Goal: Check status: Check status

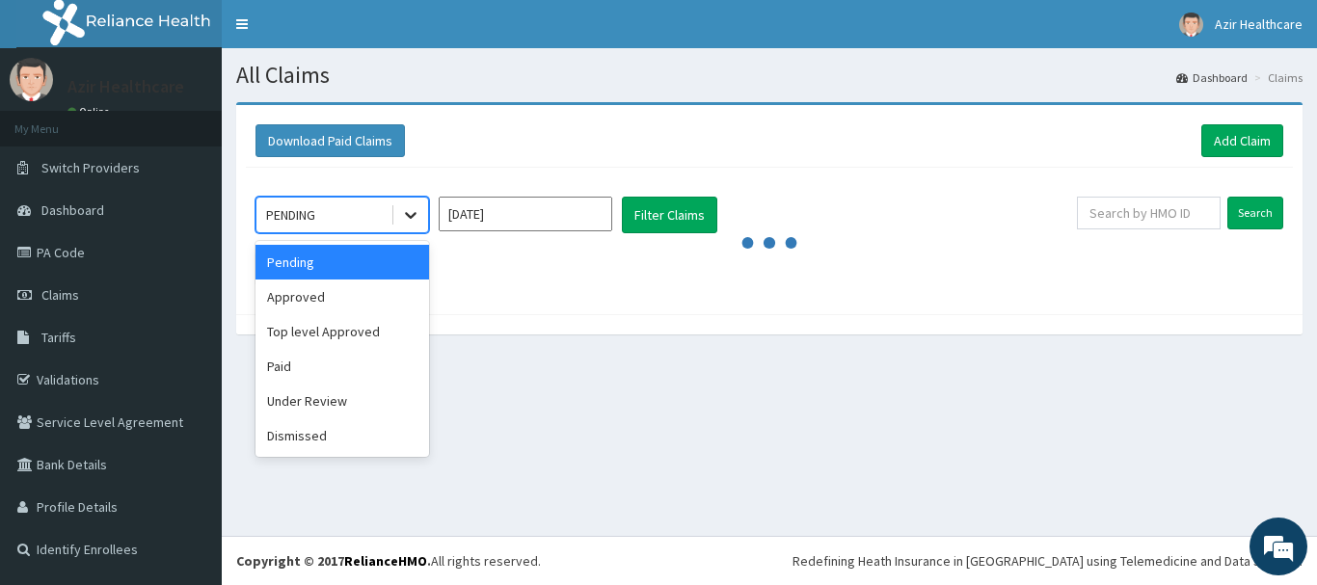
click at [414, 214] on icon at bounding box center [411, 216] width 12 height 7
click at [361, 303] on div "Approved" at bounding box center [342, 297] width 174 height 35
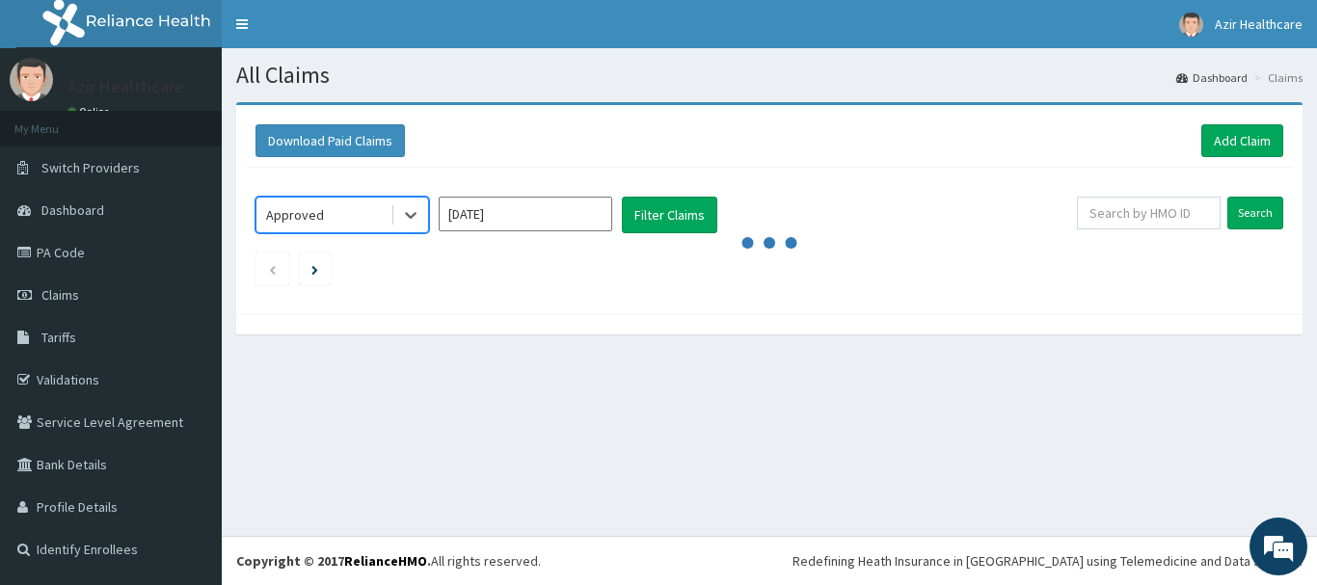
click at [494, 224] on input "[DATE]" at bounding box center [526, 214] width 174 height 35
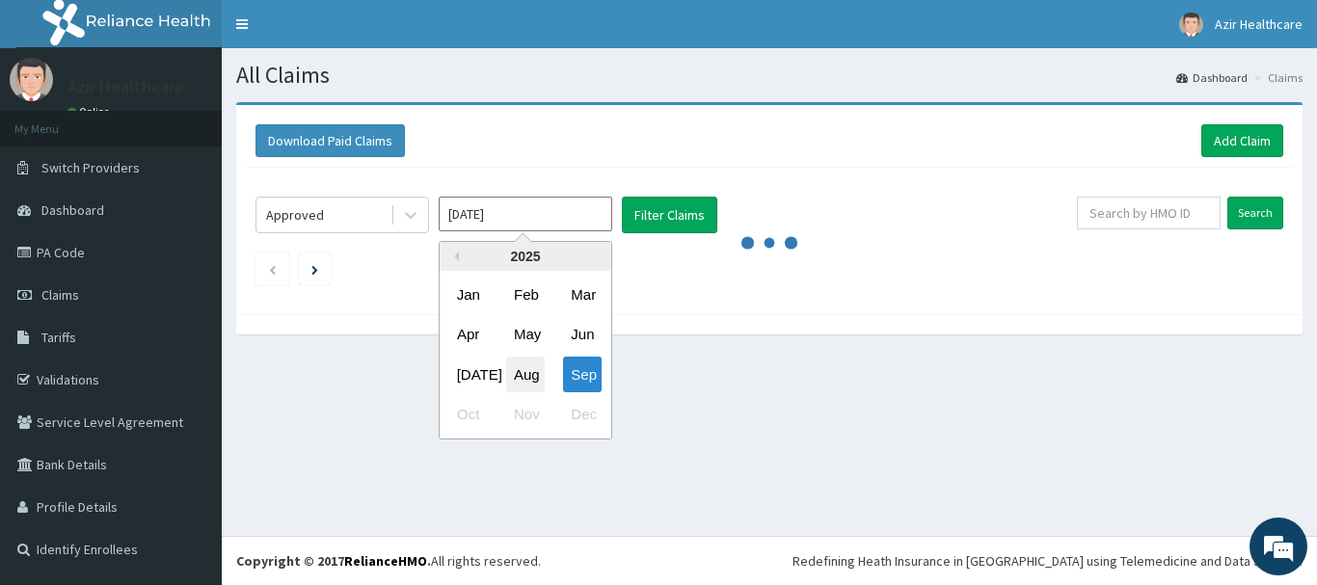
click at [525, 374] on div "Aug" at bounding box center [525, 375] width 39 height 36
type input "[DATE]"
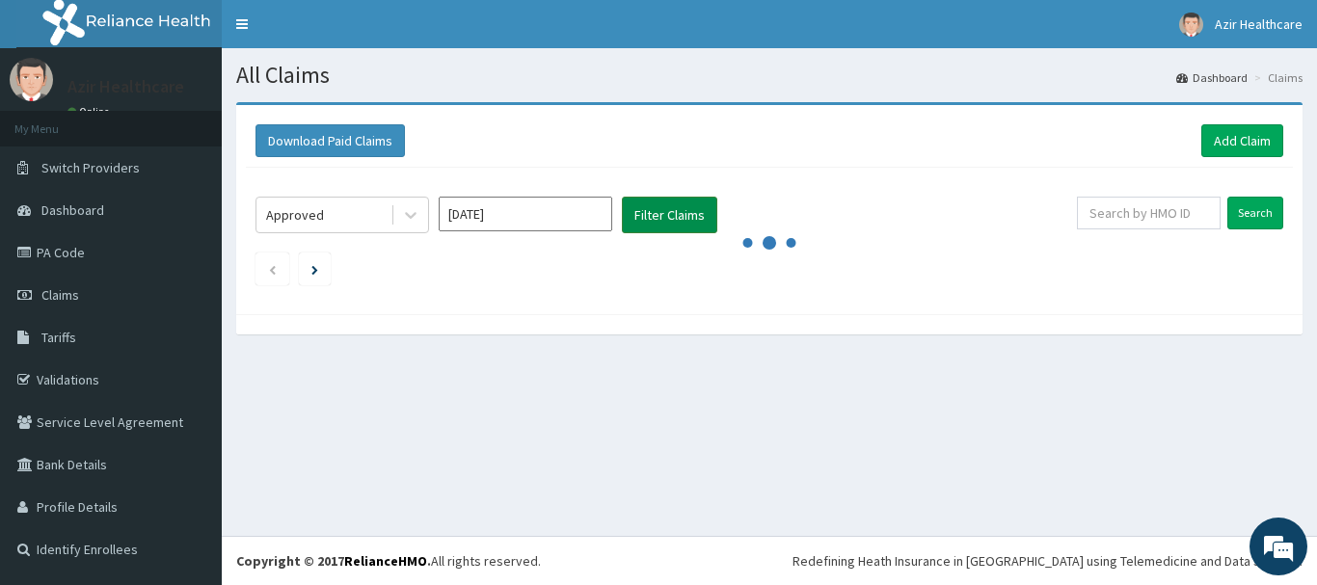
click at [650, 214] on button "Filter Claims" at bounding box center [669, 215] width 95 height 37
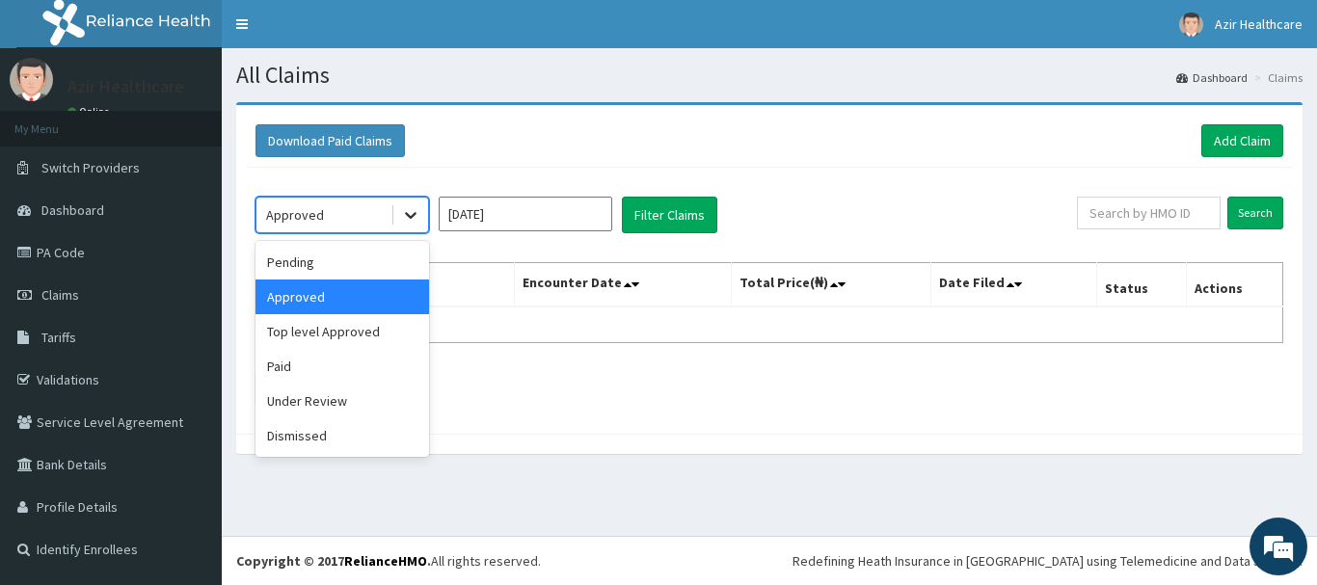
click at [411, 212] on icon at bounding box center [410, 214] width 19 height 19
click at [336, 369] on div "Paid" at bounding box center [342, 366] width 174 height 35
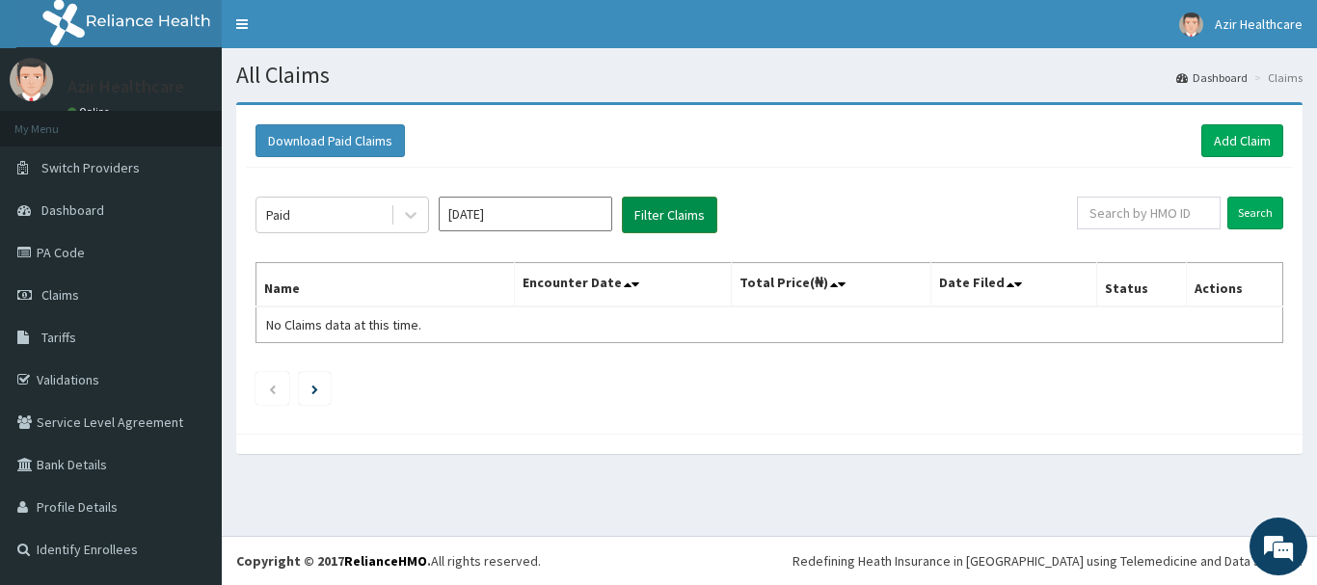
click at [670, 220] on button "Filter Claims" at bounding box center [669, 215] width 95 height 37
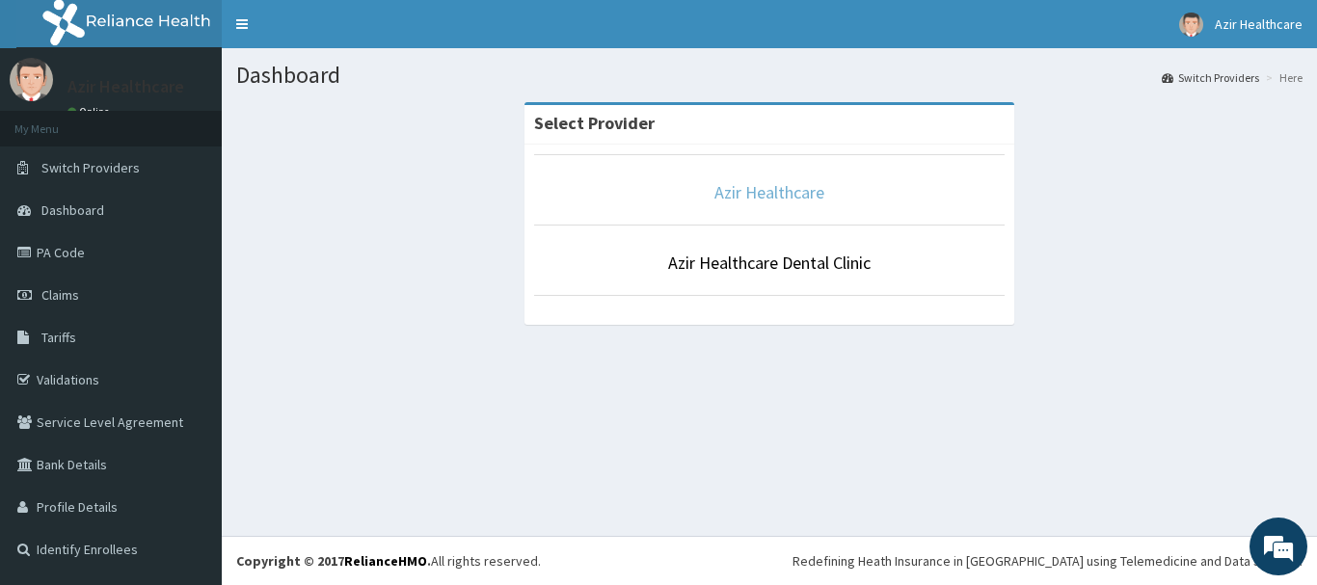
click at [747, 195] on link "Azir Healthcare" at bounding box center [769, 192] width 110 height 22
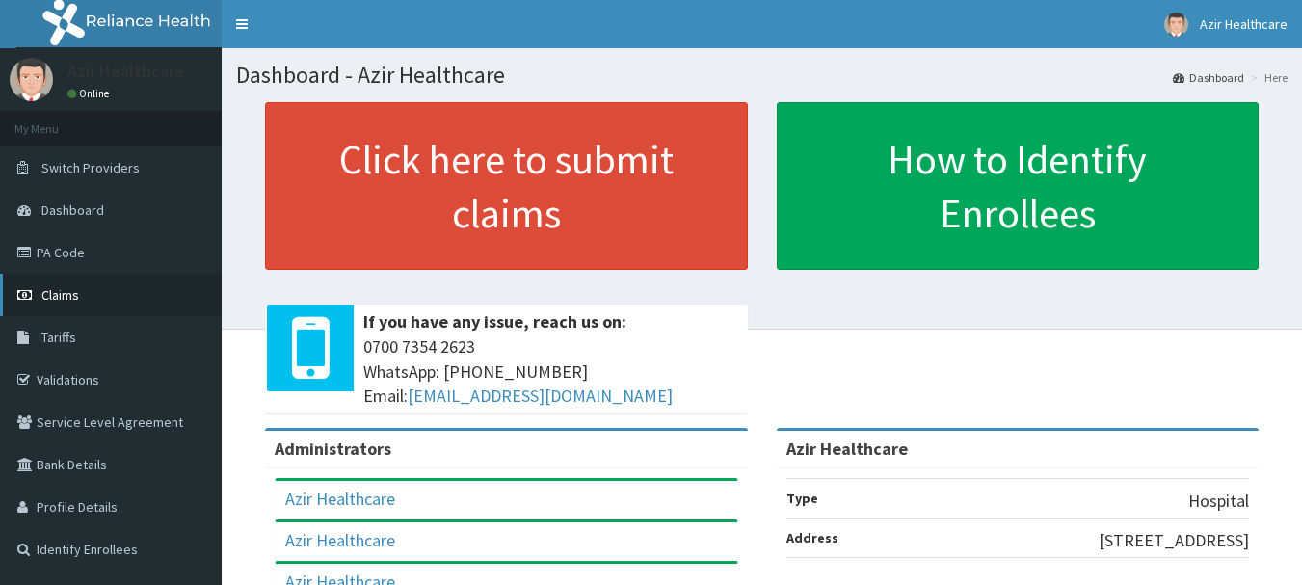
click at [79, 298] on link "Claims" at bounding box center [111, 295] width 222 height 42
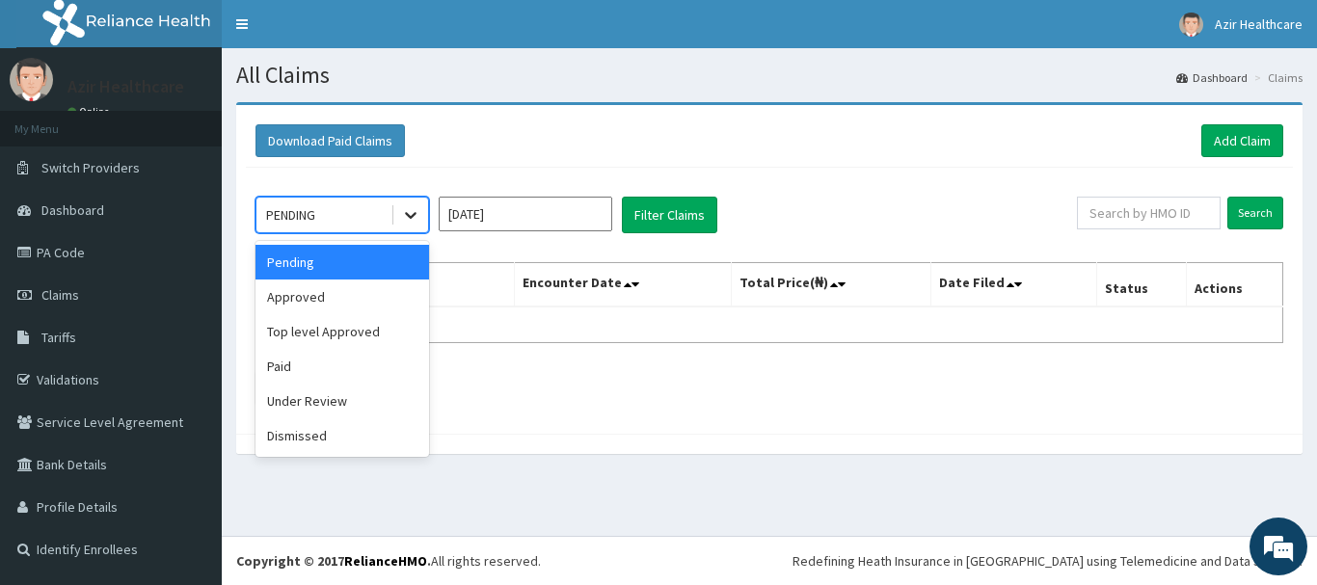
click at [410, 216] on icon at bounding box center [411, 216] width 12 height 7
click at [345, 296] on div "Approved" at bounding box center [342, 297] width 174 height 35
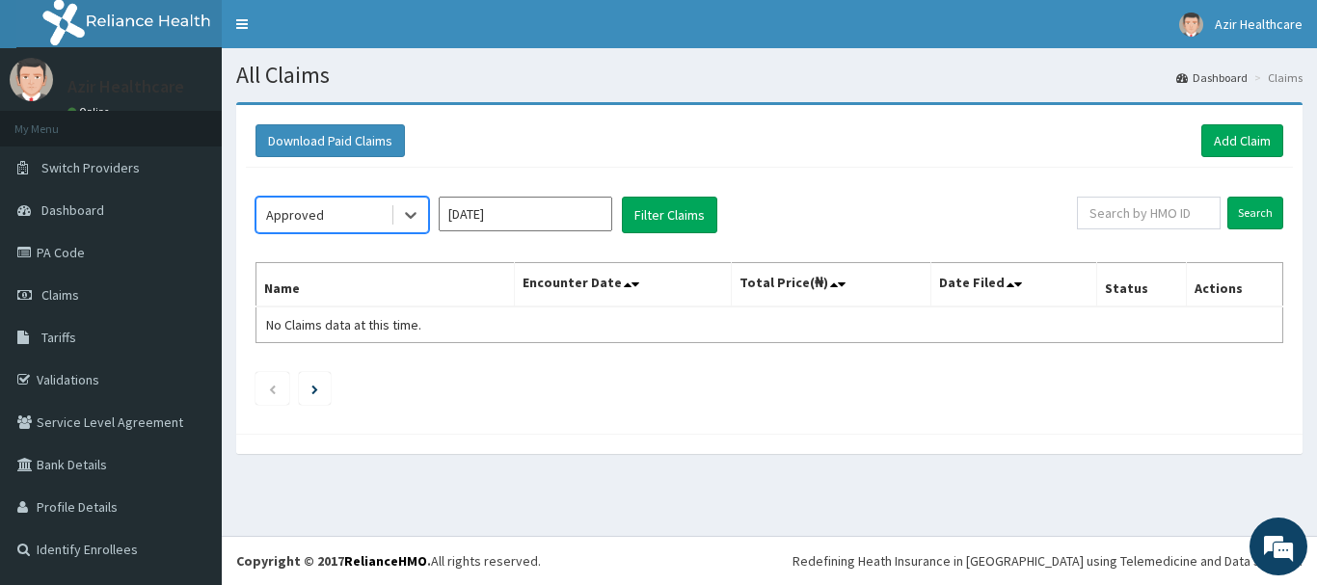
click at [494, 221] on input "[DATE]" at bounding box center [526, 214] width 174 height 35
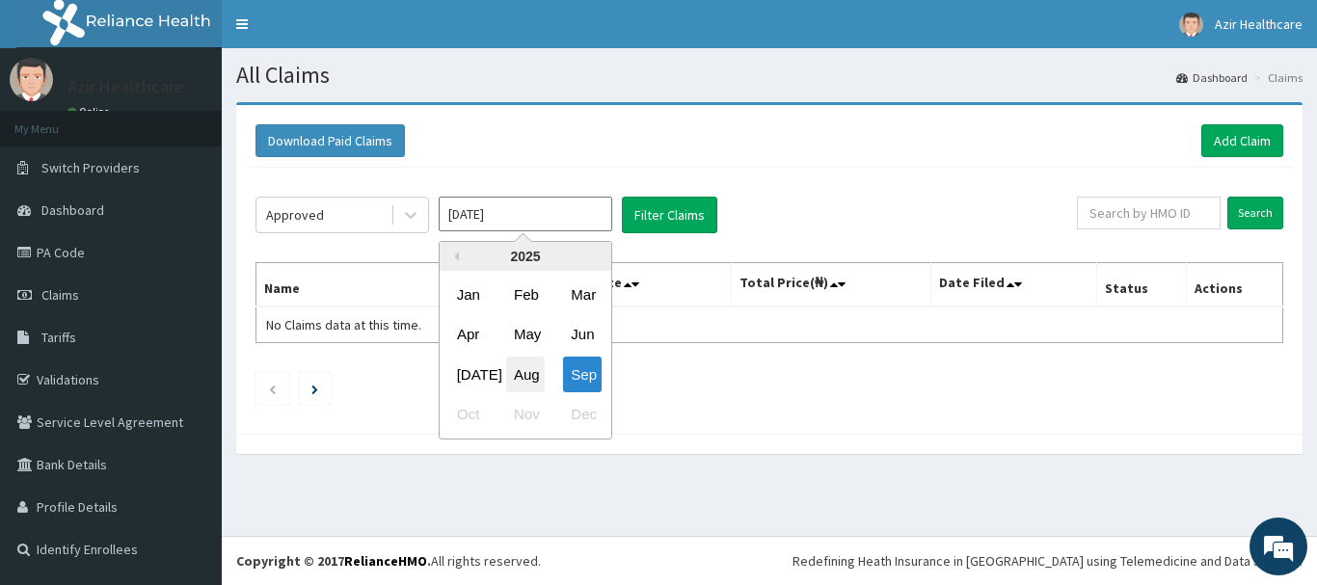
click at [526, 376] on div "Aug" at bounding box center [525, 375] width 39 height 36
type input "[DATE]"
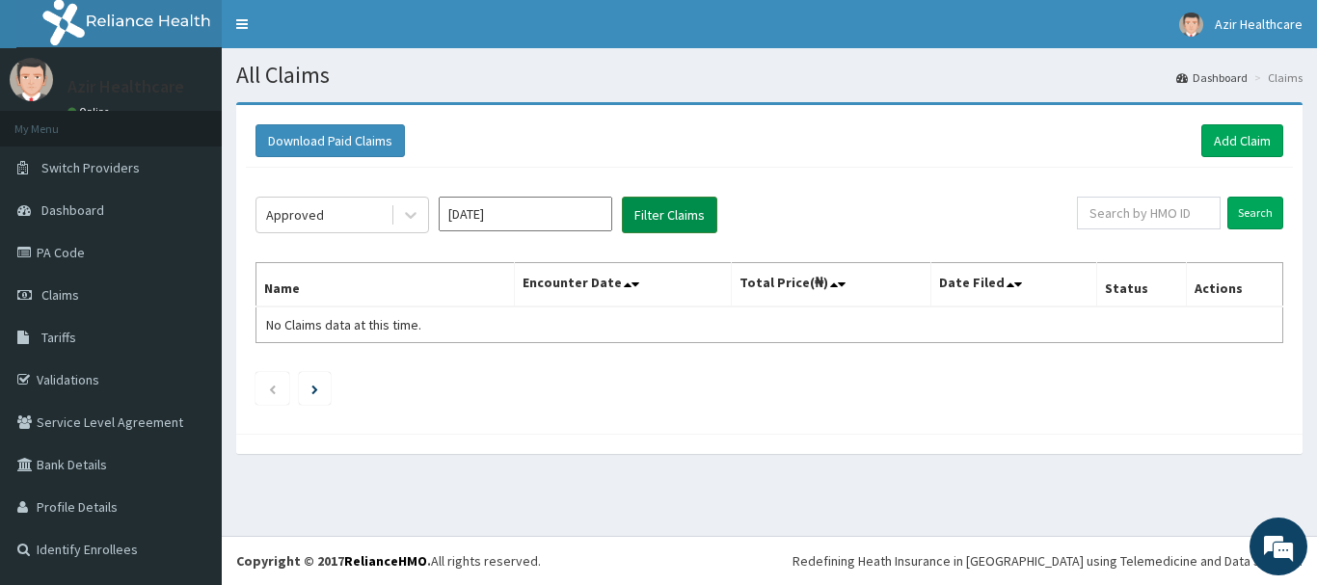
click at [670, 224] on button "Filter Claims" at bounding box center [669, 215] width 95 height 37
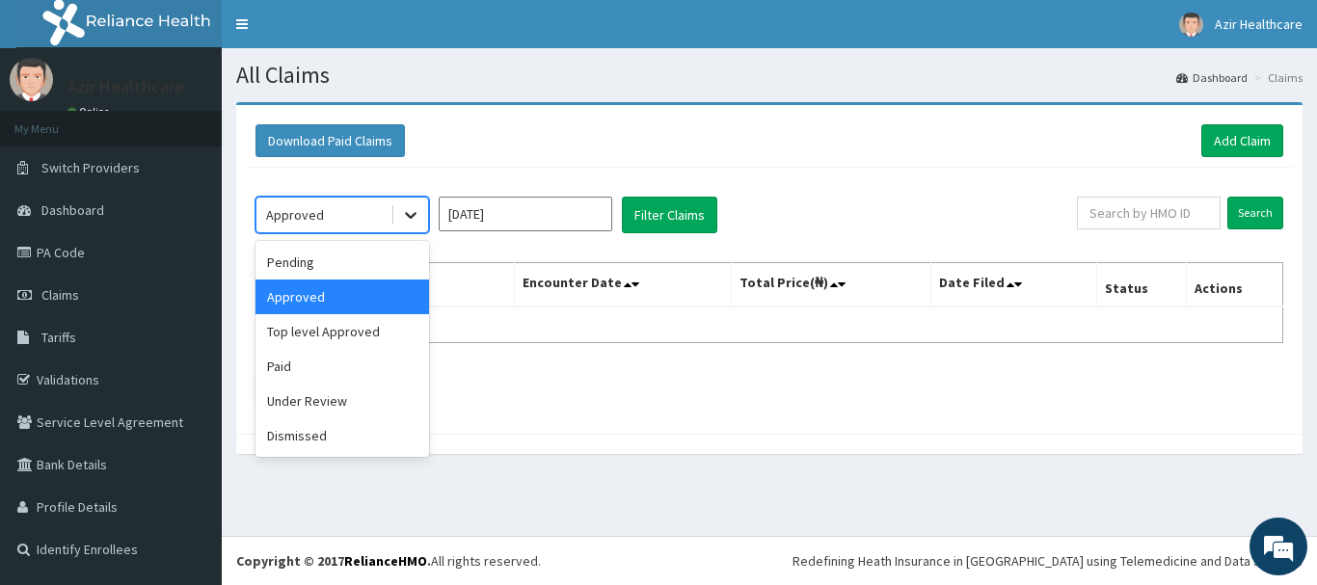
click at [414, 215] on icon at bounding box center [411, 216] width 12 height 7
click at [324, 359] on div "Paid" at bounding box center [342, 366] width 174 height 35
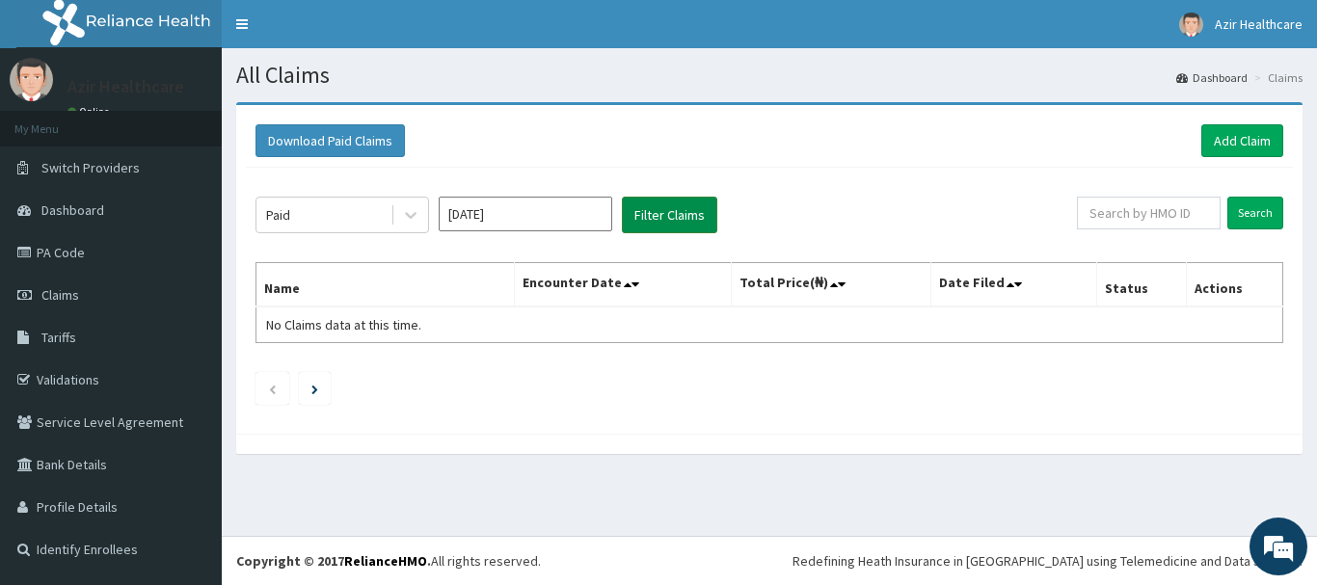
click at [678, 222] on button "Filter Claims" at bounding box center [669, 215] width 95 height 37
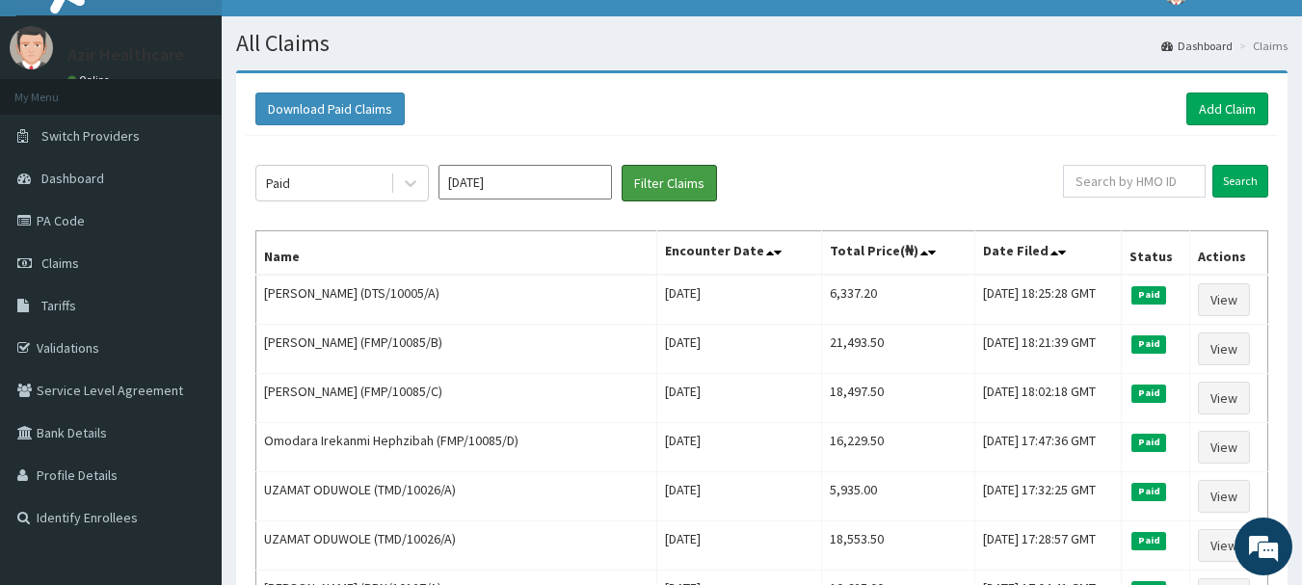
scroll to position [28, 0]
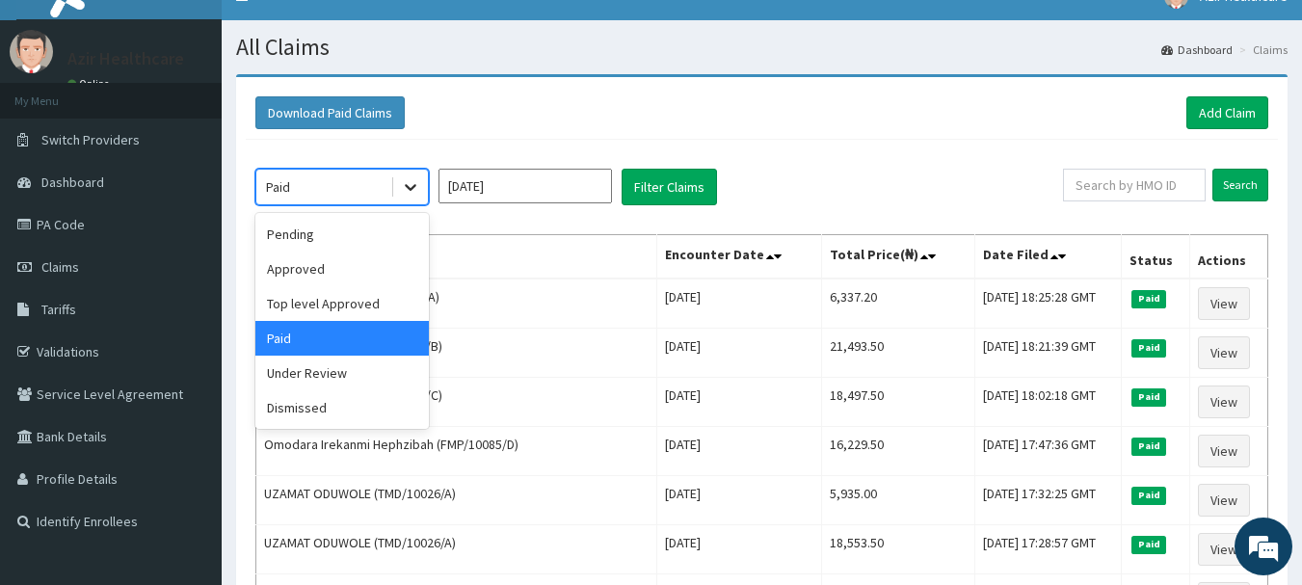
click at [408, 188] on icon at bounding box center [411, 188] width 12 height 7
click at [357, 300] on div "Top level Approved" at bounding box center [342, 303] width 174 height 35
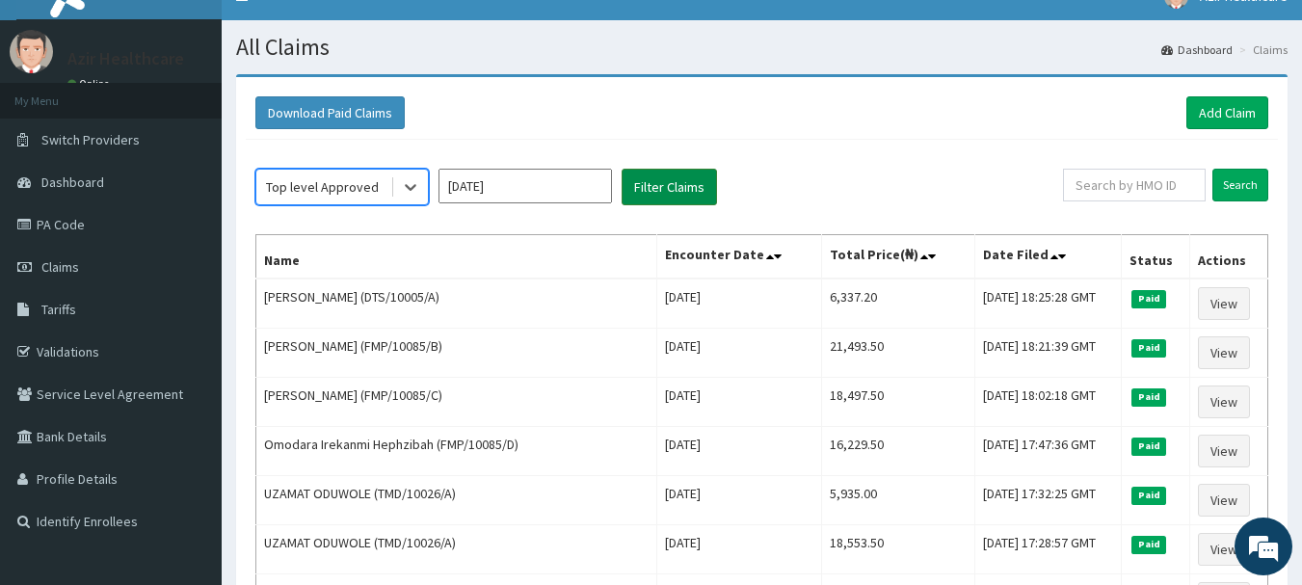
click at [670, 184] on button "Filter Claims" at bounding box center [669, 187] width 95 height 37
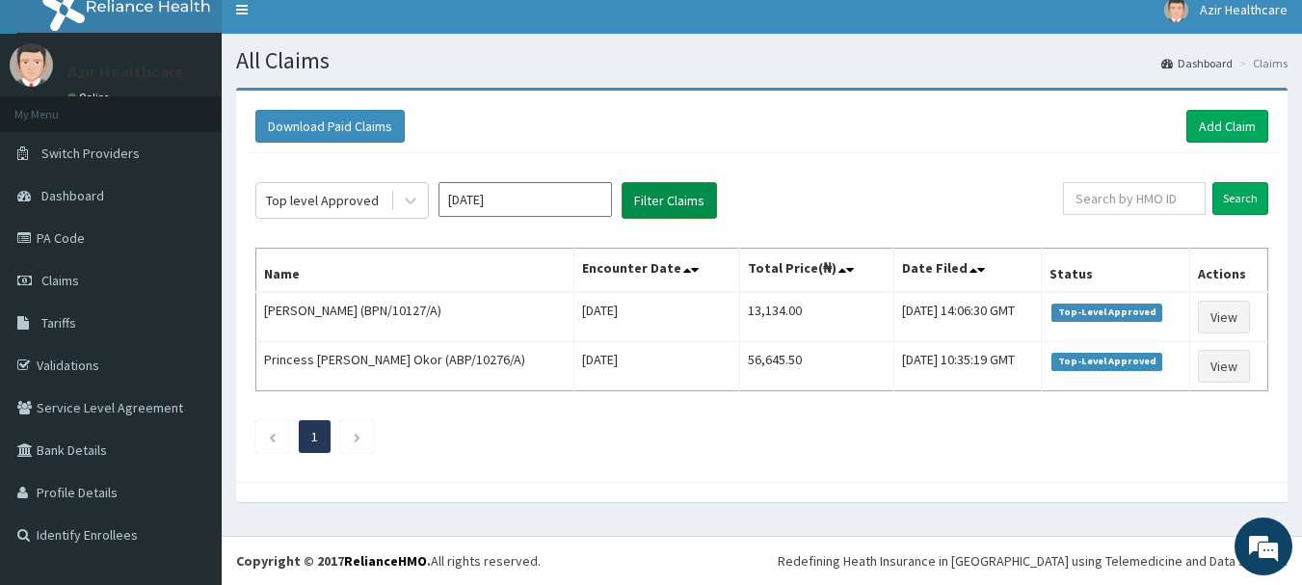
scroll to position [14, 0]
drag, startPoint x: 449, startPoint y: 1, endPoint x: 545, endPoint y: 127, distance: 158.3
click at [545, 127] on div "Download Paid Claims Add Claim" at bounding box center [761, 126] width 1013 height 33
